Goal: Contribute content

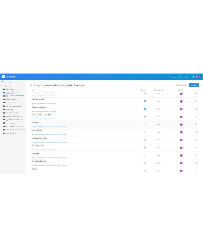
scroll to position [89, 0]
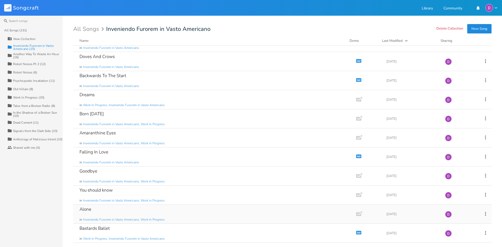
click at [107, 212] on div "Alone in Inveniendo Furorem in Vasto Americano, Work In Progress" at bounding box center [213, 214] width 268 height 19
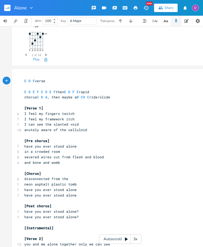
scroll to position [52, 0]
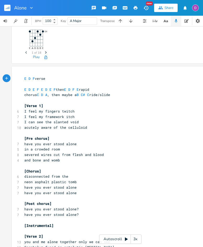
click at [127, 239] on icon at bounding box center [126, 239] width 4 height 4
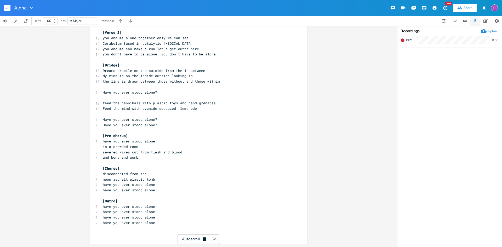
scroll to position [256, 0]
click at [157, 226] on pre "​" at bounding box center [196, 228] width 189 height 5
click at [157, 223] on pre "have you ever stood alone" at bounding box center [196, 222] width 189 height 5
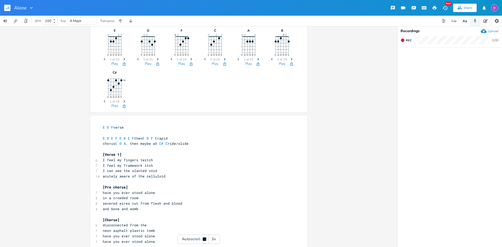
type textarea "[Verse 1] I feel my fingers twitch I feel my framework itch I can see the slant…"
click at [102, 154] on pre "[Verse 1]" at bounding box center [196, 154] width 189 height 5
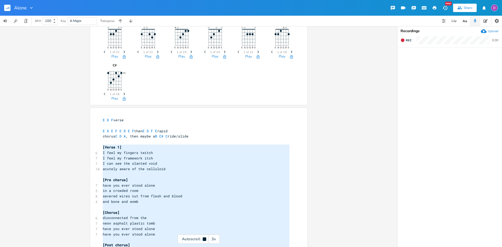
scroll to position [11, 0]
